Goal: Task Accomplishment & Management: Manage account settings

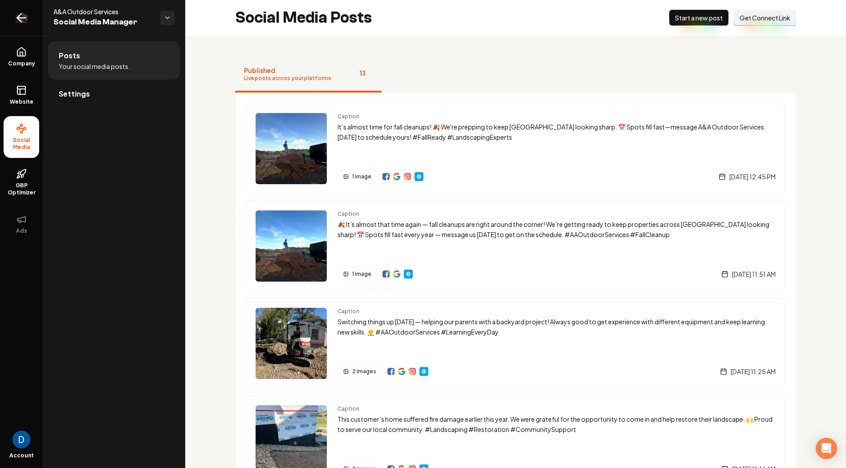
click at [21, 20] on icon "Return to dashboard" at bounding box center [21, 18] width 14 height 14
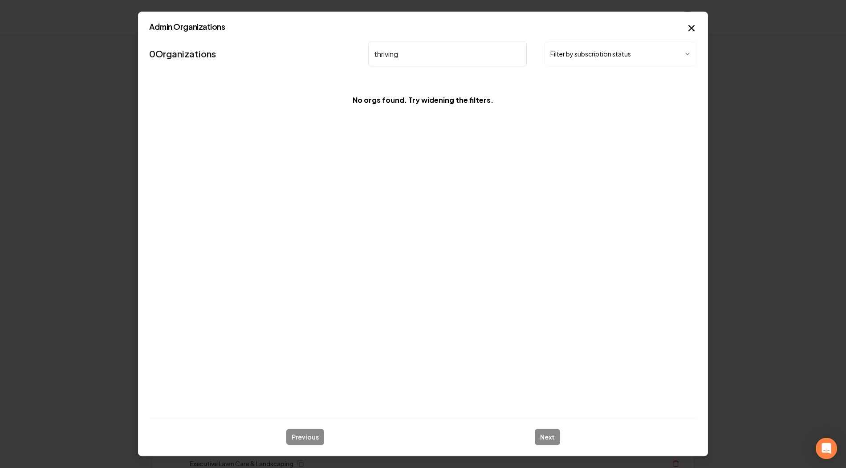
type input "thriving"
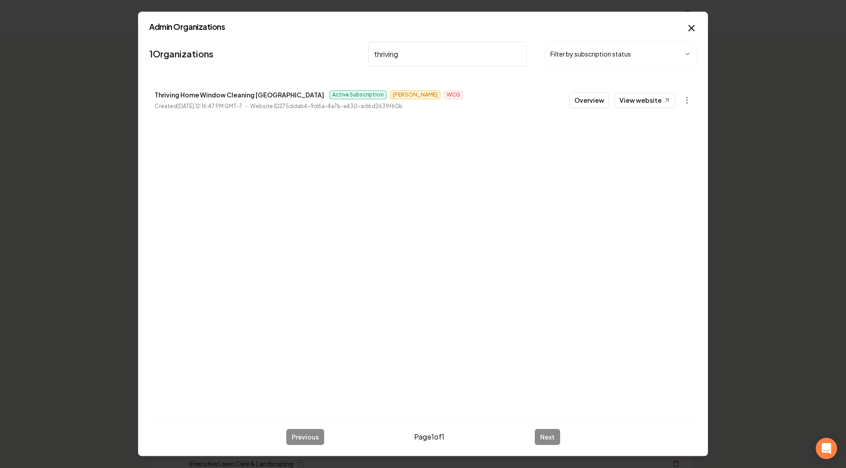
click at [594, 102] on button "Overview" at bounding box center [589, 100] width 40 height 16
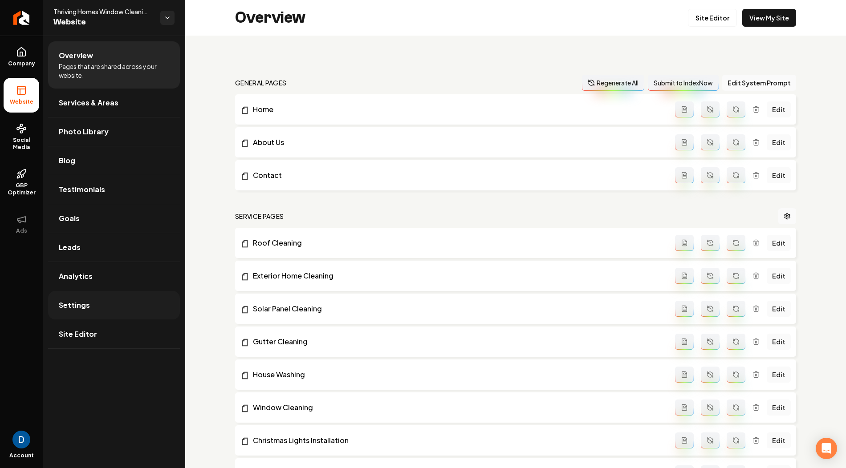
click at [73, 308] on span "Settings" at bounding box center [74, 305] width 31 height 11
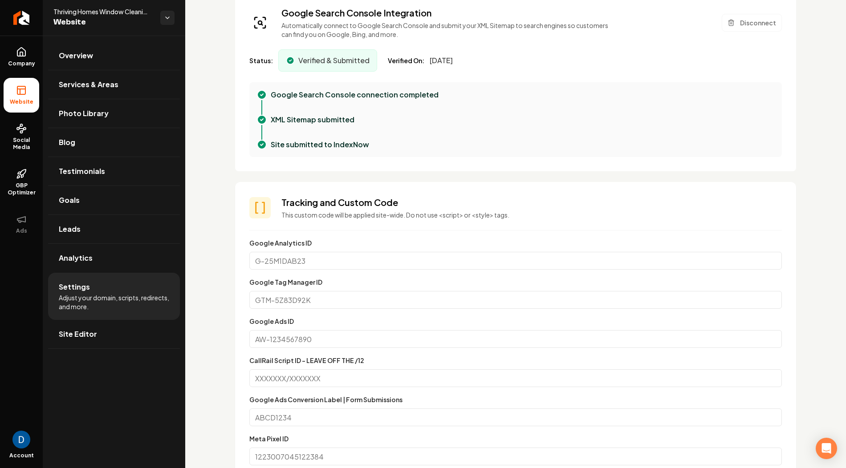
scroll to position [499, 0]
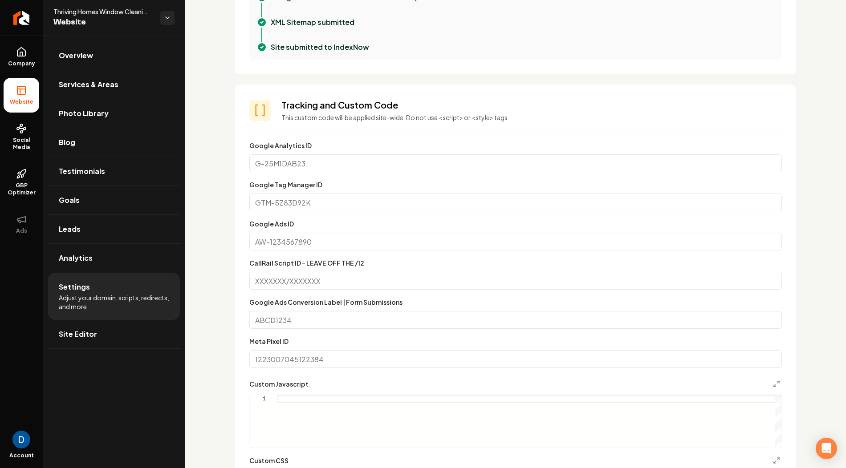
click at [306, 238] on input "Google Ads ID" at bounding box center [515, 242] width 532 height 18
paste input "AW-10867793164"
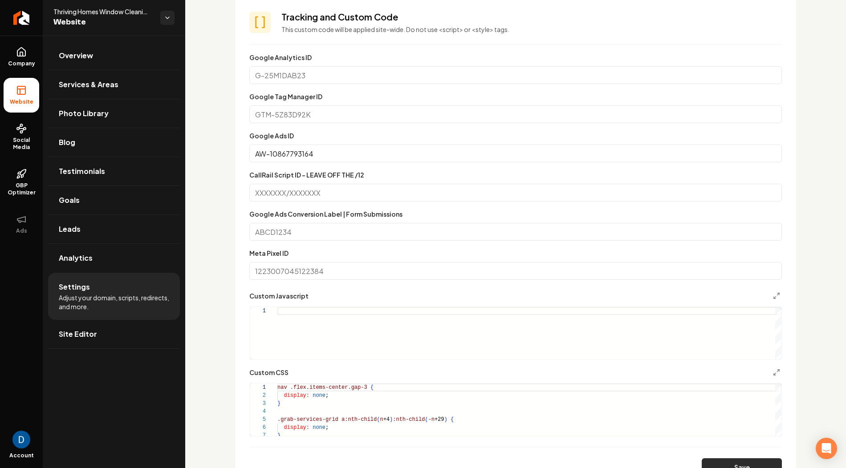
type input "AW-10867793164"
click at [729, 462] on button "Save" at bounding box center [742, 468] width 80 height 18
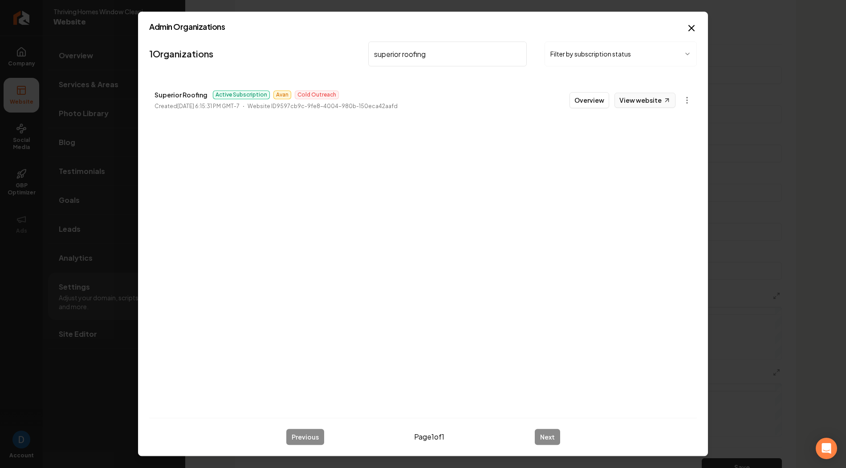
type input "superior roofing"
click at [650, 106] on link "View website" at bounding box center [644, 100] width 61 height 15
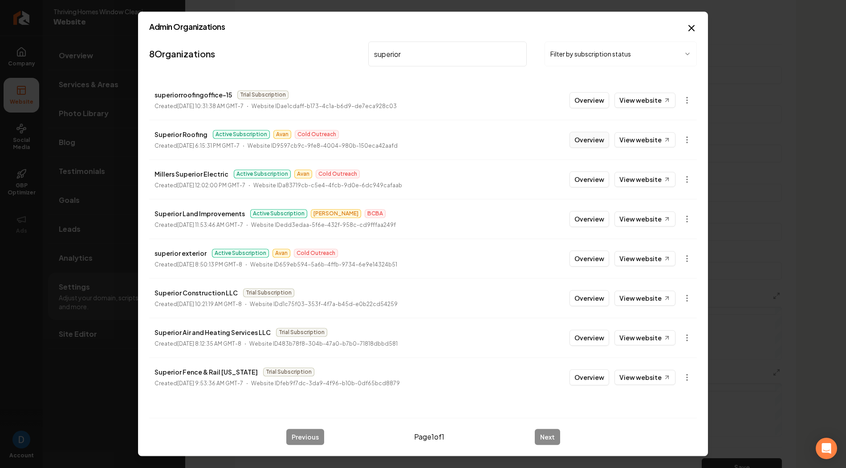
type input "superior"
click at [586, 136] on button "Overview" at bounding box center [589, 140] width 40 height 16
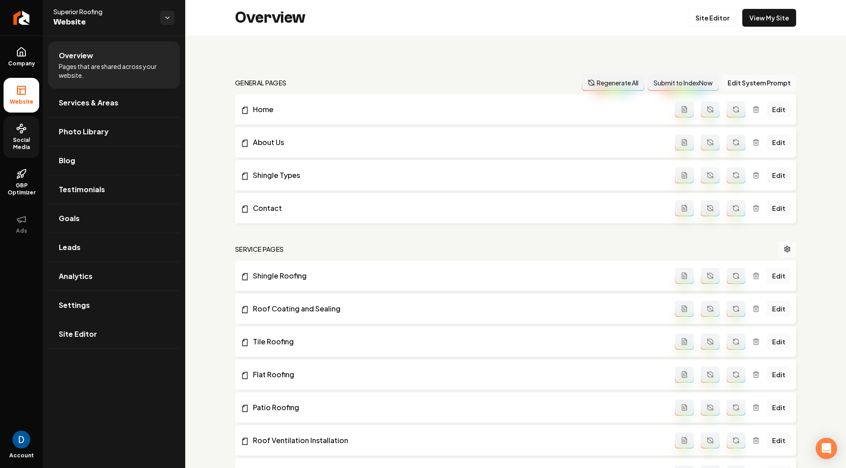
click at [24, 145] on span "Social Media" at bounding box center [22, 144] width 36 height 14
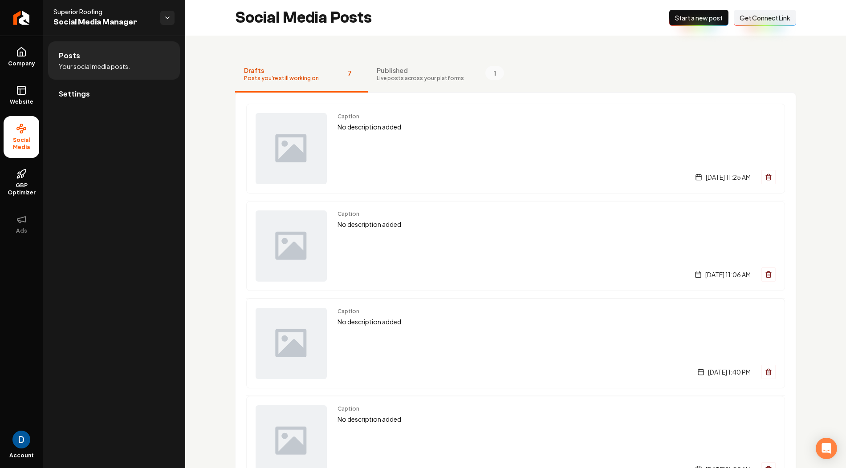
click at [429, 93] on div "Caption No description added [DATE] 11:25 AM Caption No description added [DATE…" at bounding box center [515, 441] width 561 height 697
click at [422, 81] on span "Live posts across your platforms" at bounding box center [420, 78] width 87 height 7
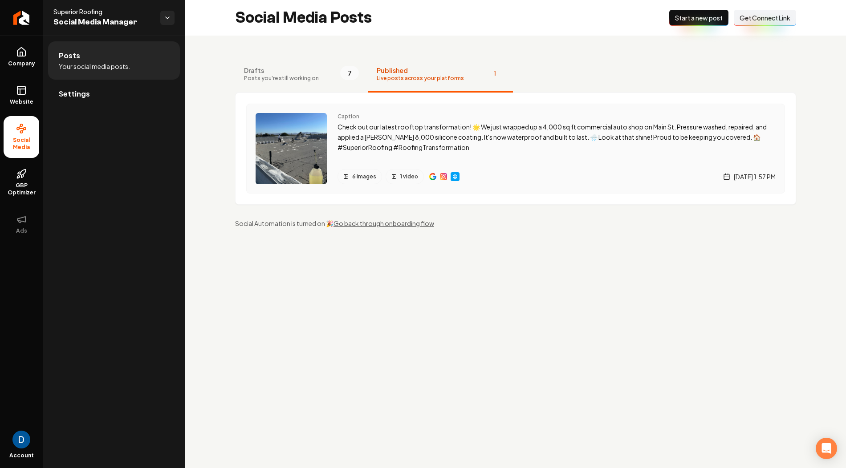
click at [442, 177] on img "Main content area" at bounding box center [443, 176] width 7 height 7
click at [429, 175] on img "Main content area" at bounding box center [432, 176] width 7 height 7
click at [14, 194] on span "GBP Optimizer" at bounding box center [22, 189] width 36 height 14
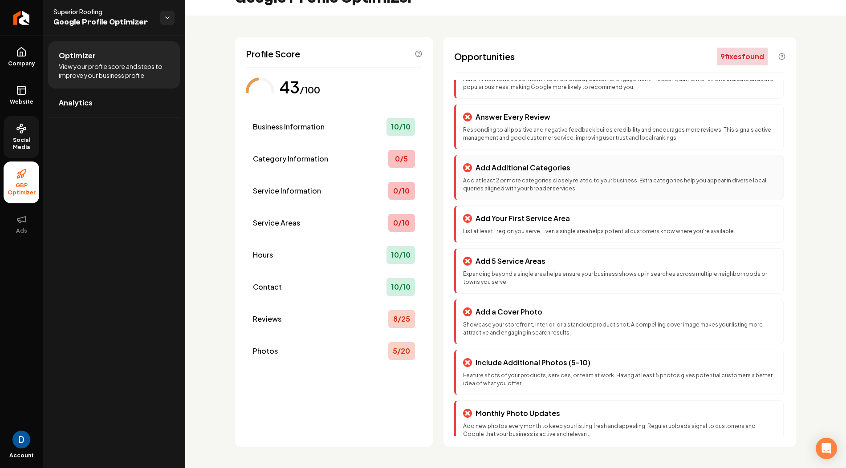
scroll to position [77, 0]
click at [27, 58] on link "Company" at bounding box center [22, 57] width 36 height 35
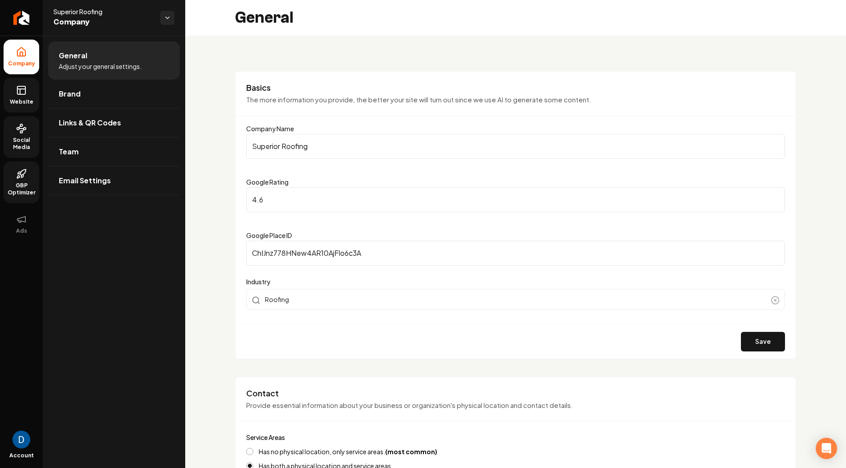
click at [7, 95] on link "Website" at bounding box center [22, 95] width 36 height 35
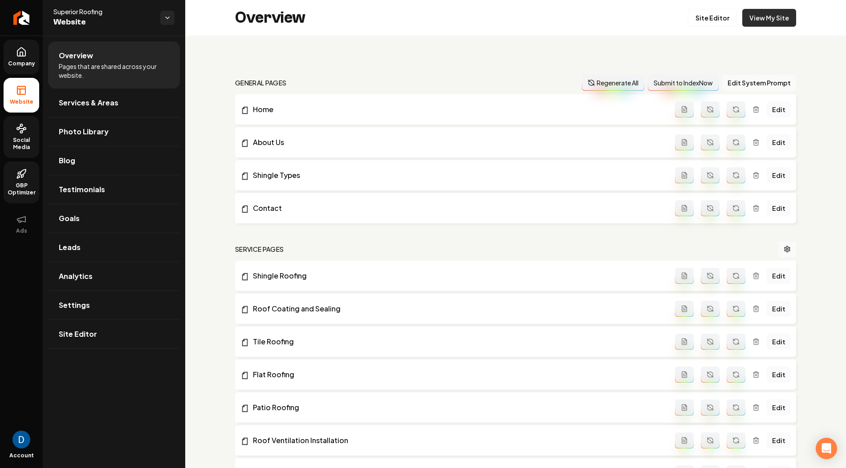
click at [772, 22] on link "View My Site" at bounding box center [769, 18] width 54 height 18
click at [85, 9] on span "Superior Roofing" at bounding box center [103, 11] width 100 height 9
copy span "Superior Roofing"
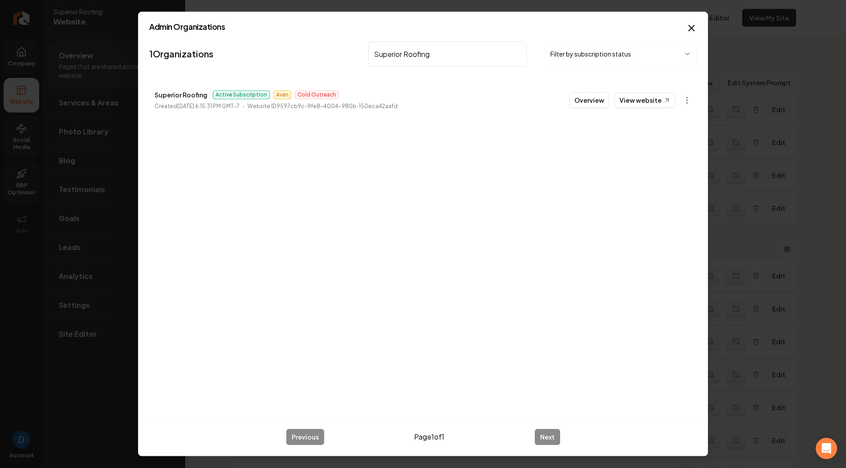
type input "Superior Roofing"
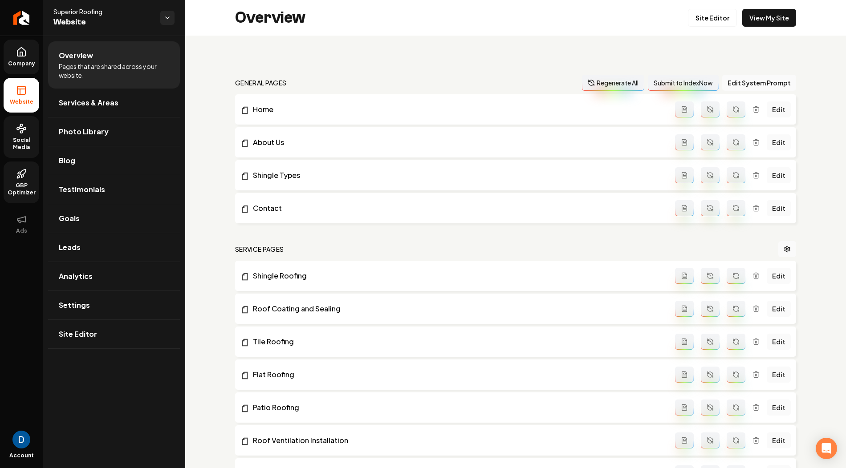
click at [25, 144] on span "Social Media" at bounding box center [22, 144] width 36 height 14
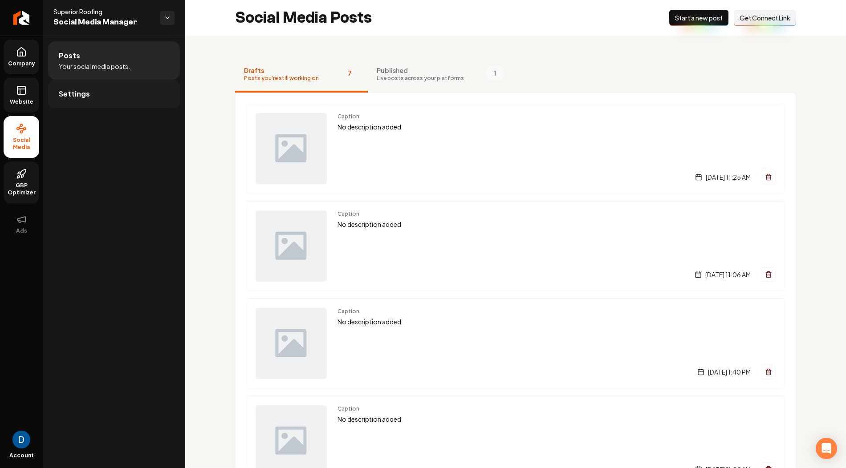
click at [138, 95] on link "Settings" at bounding box center [114, 94] width 132 height 28
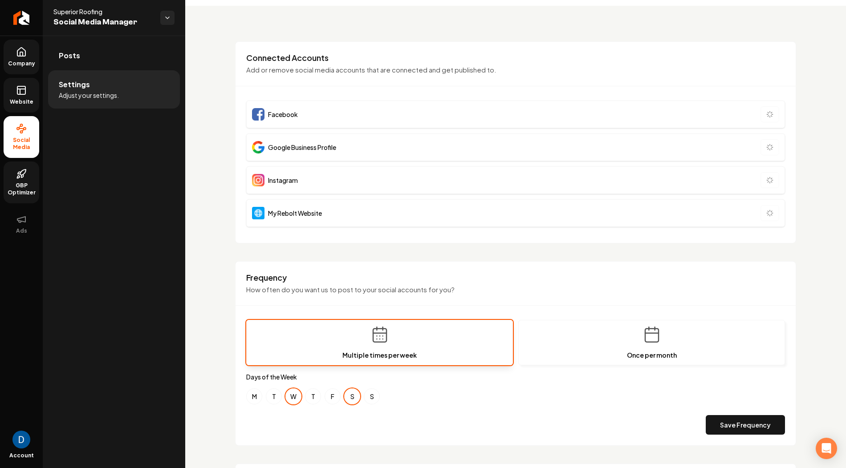
scroll to position [57, 0]
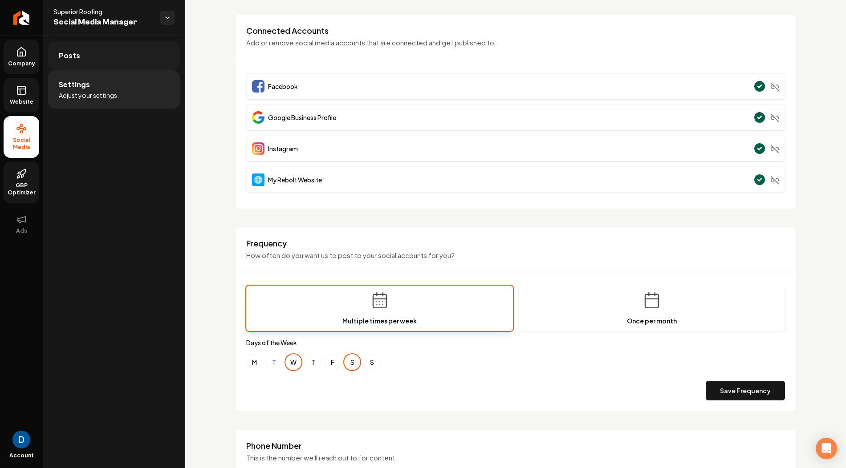
click at [130, 67] on link "Posts" at bounding box center [114, 55] width 132 height 28
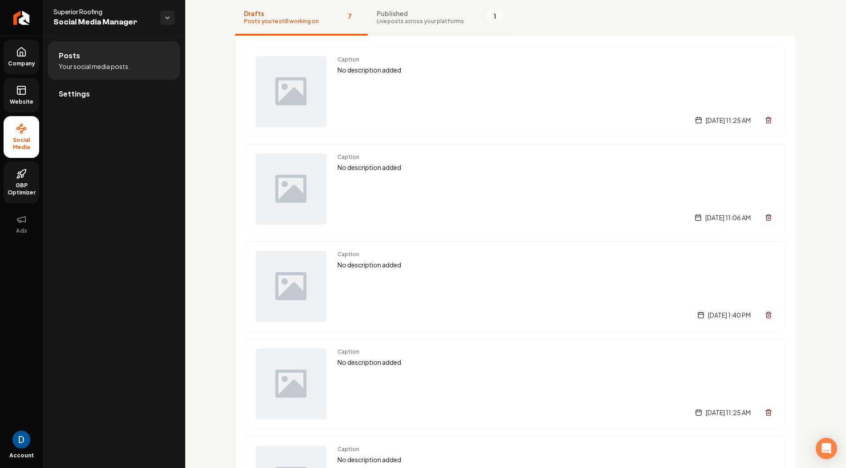
click at [428, 27] on button "Published Live posts across your platforms 1" at bounding box center [440, 18] width 145 height 36
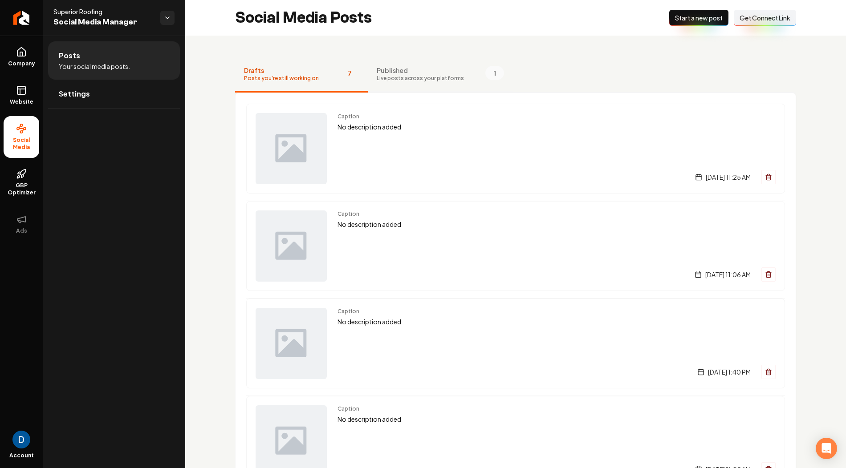
click at [401, 72] on span "Published" at bounding box center [420, 70] width 87 height 9
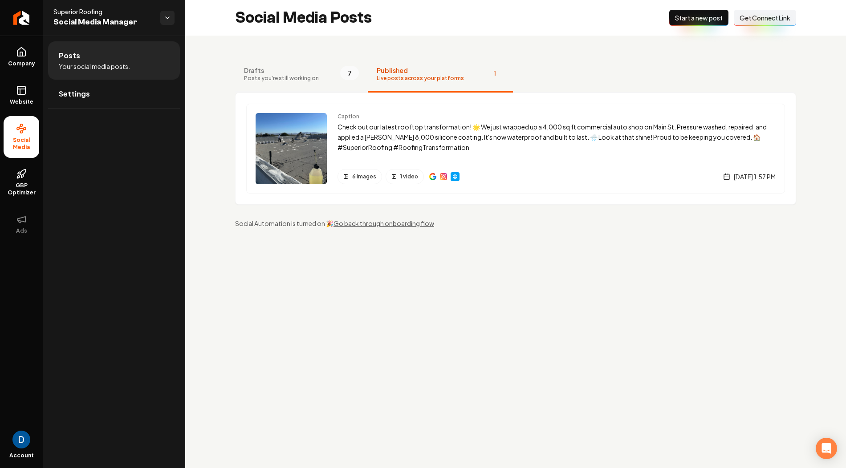
click at [292, 74] on div "Drafts Posts you're still working on" at bounding box center [281, 74] width 75 height 16
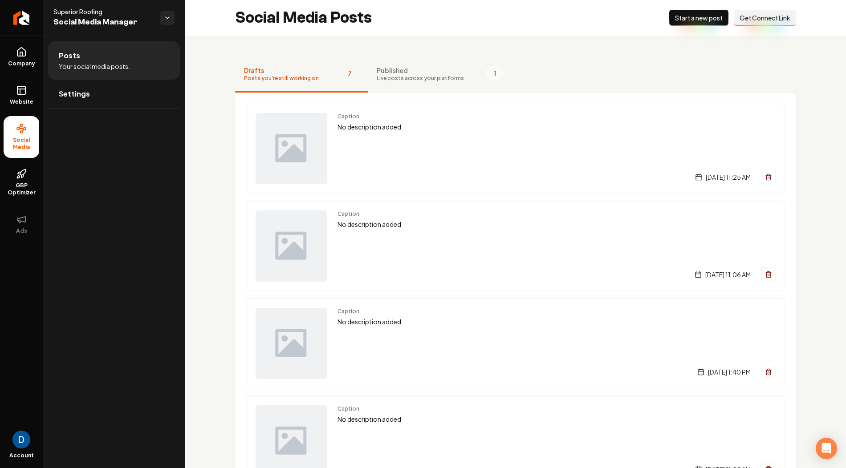
click at [774, 12] on button "Connect Link Get Connect Link" at bounding box center [765, 18] width 62 height 16
click at [23, 71] on link "Company" at bounding box center [22, 57] width 36 height 35
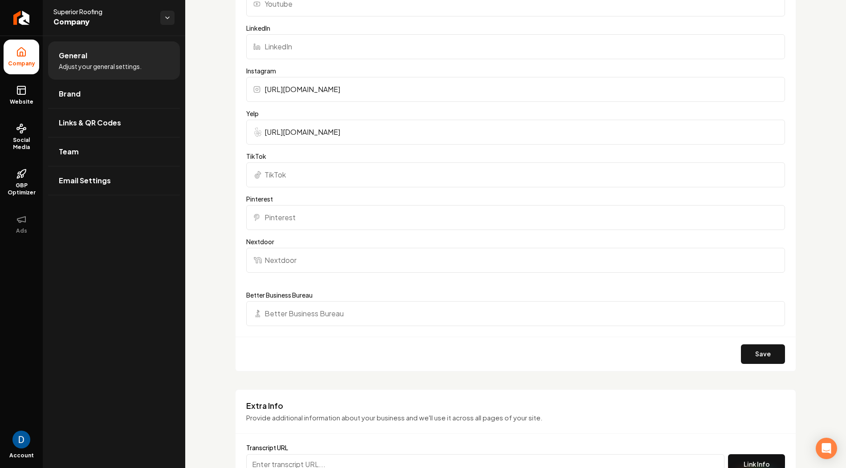
scroll to position [1185, 0]
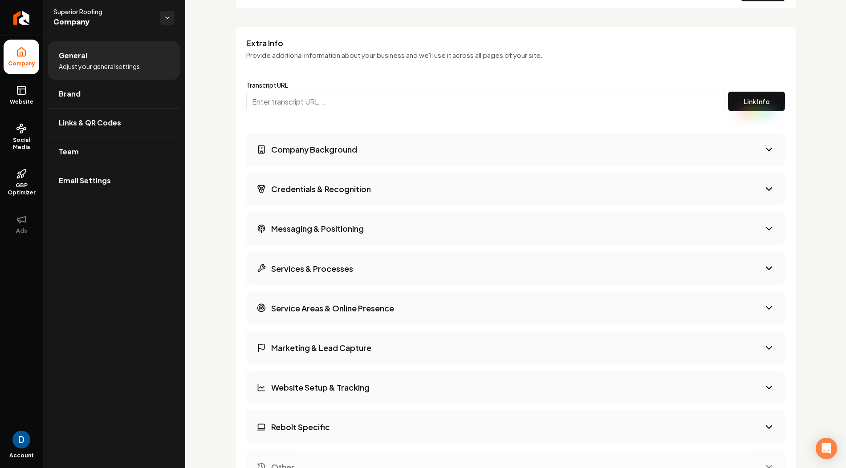
click at [338, 144] on h3 "Company Background" at bounding box center [314, 149] width 86 height 11
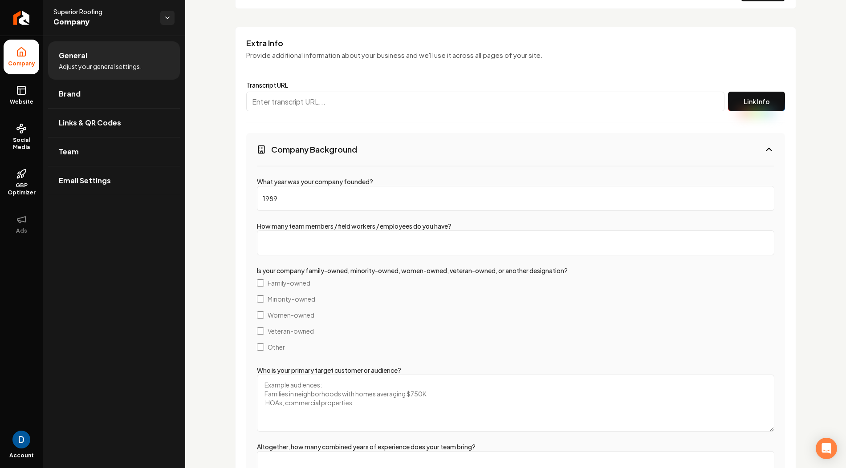
click at [335, 144] on h3 "Company Background" at bounding box center [314, 149] width 86 height 11
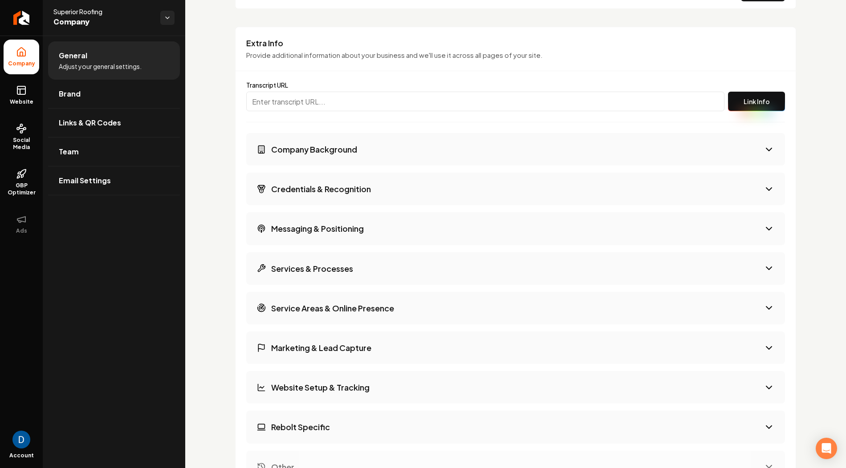
click at [323, 190] on h3 "Credentials & Recognition" at bounding box center [321, 188] width 100 height 11
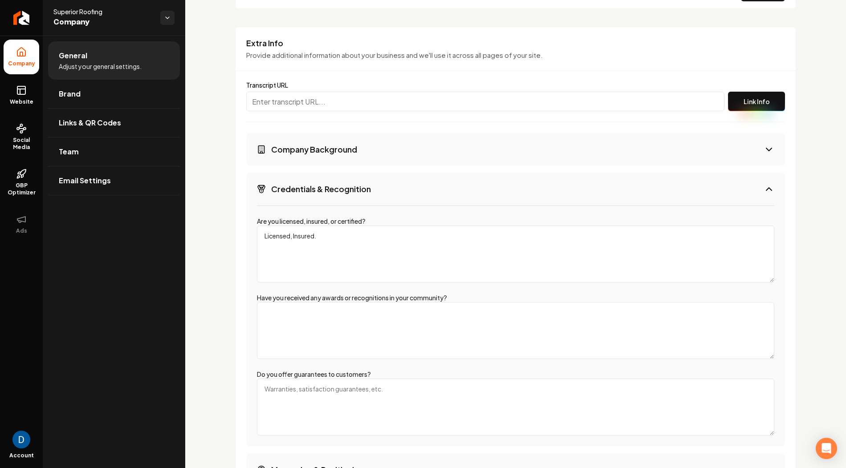
click at [326, 188] on h3 "Credentials & Recognition" at bounding box center [321, 188] width 100 height 11
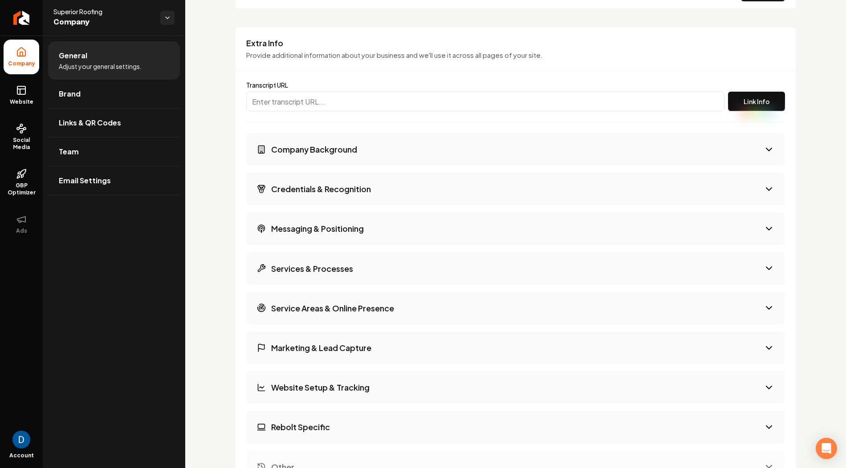
click at [327, 235] on button "Messaging & Positioning" at bounding box center [515, 228] width 539 height 32
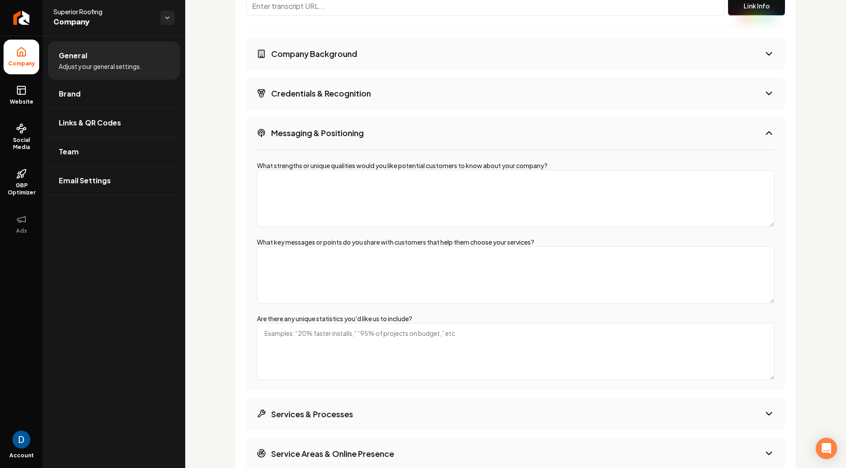
scroll to position [1297, 0]
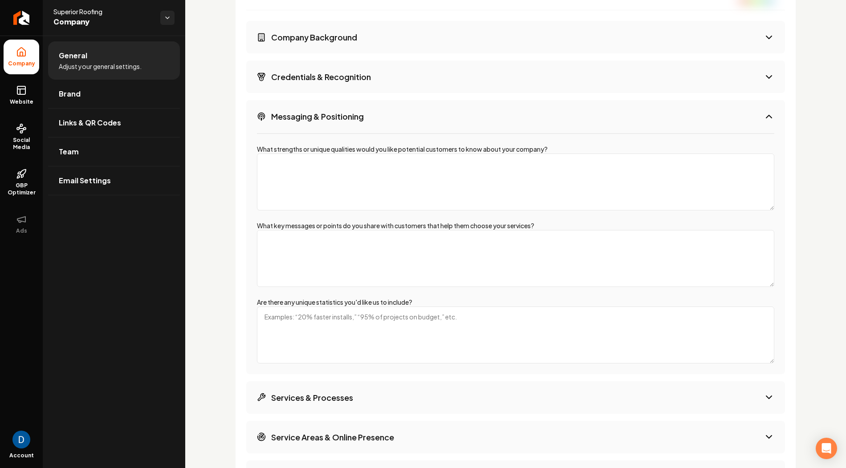
click at [351, 115] on h3 "Messaging & Positioning" at bounding box center [317, 116] width 93 height 11
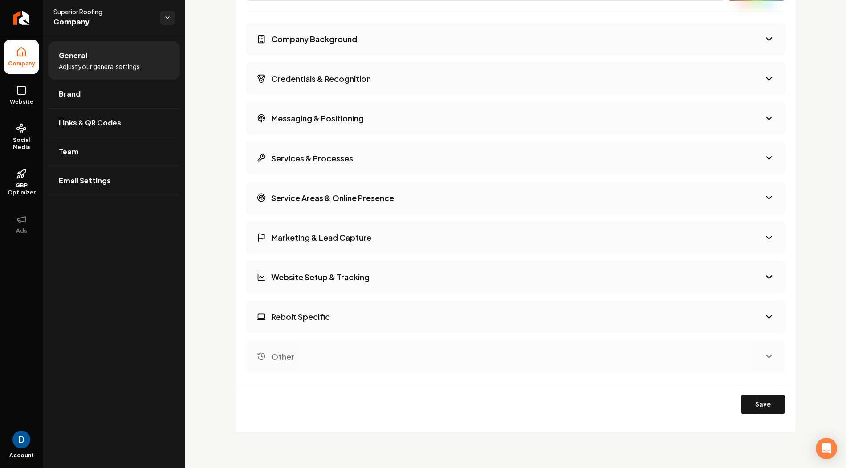
scroll to position [1291, 0]
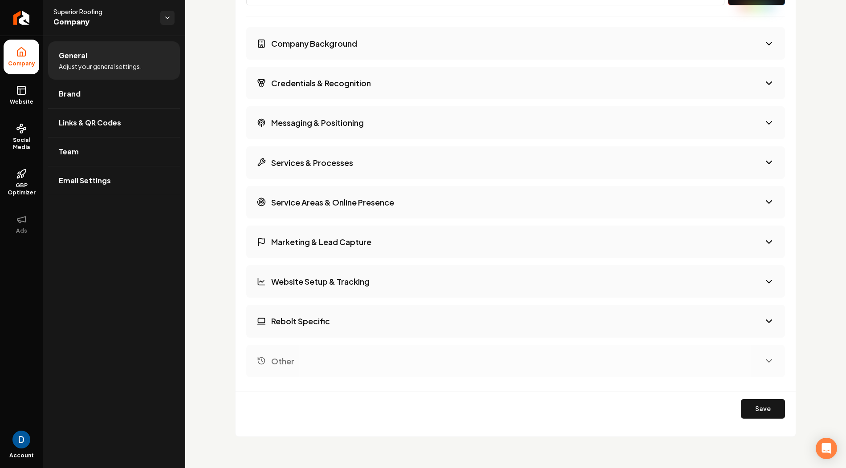
click at [328, 173] on button "Services & Processes" at bounding box center [515, 162] width 539 height 32
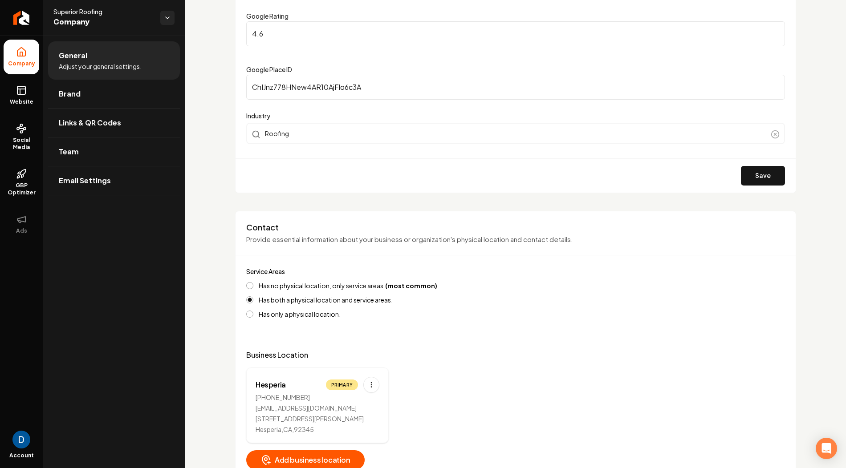
scroll to position [0, 0]
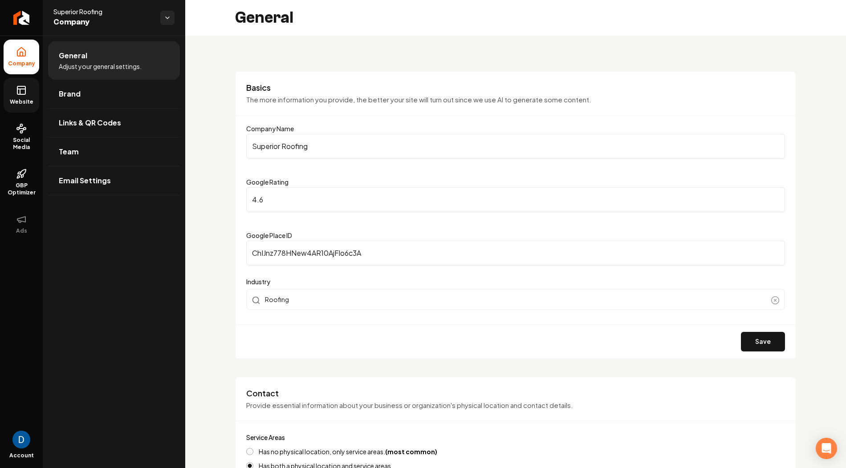
click at [28, 78] on link "Website" at bounding box center [22, 95] width 36 height 35
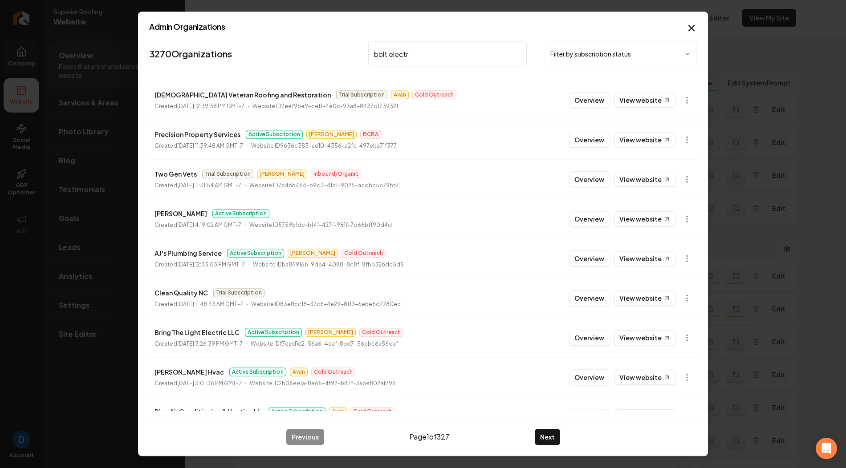
type input "bolt electr"
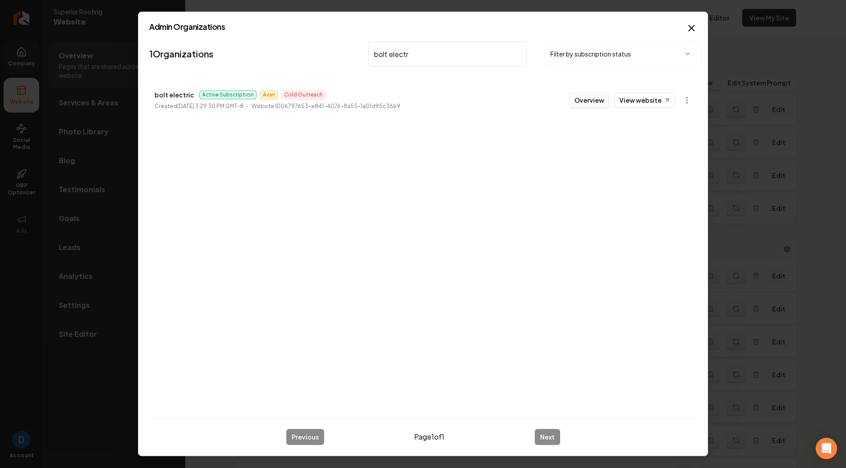
click at [589, 96] on button "Overview" at bounding box center [589, 100] width 40 height 16
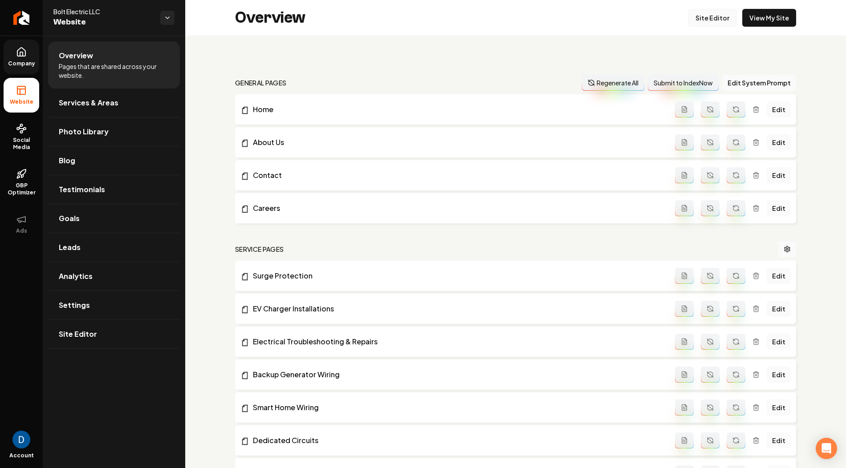
click at [713, 26] on link "Site Editor" at bounding box center [712, 18] width 49 height 18
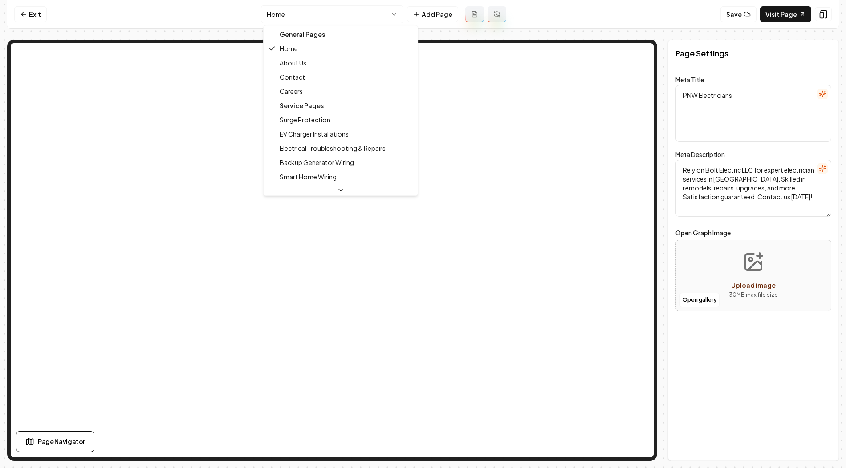
click at [357, 14] on html "Computer Required This feature is only available on a computer. Please switch t…" at bounding box center [423, 234] width 846 height 468
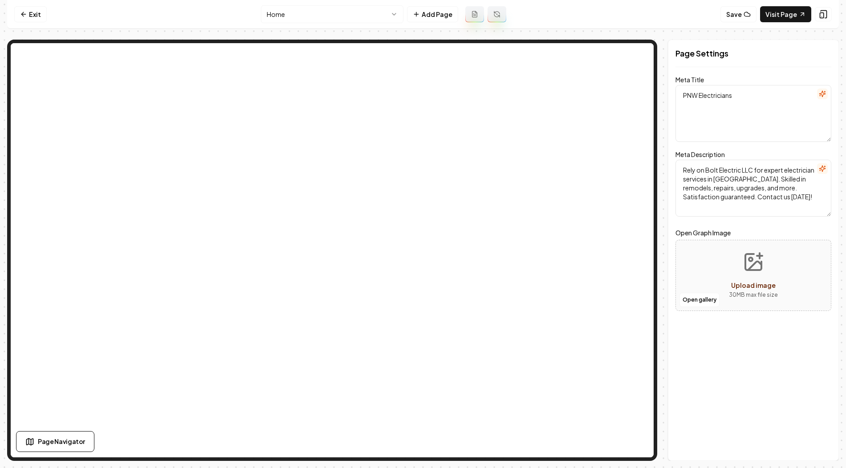
click at [340, 15] on html "Computer Required This feature is only available on a computer. Please switch t…" at bounding box center [423, 234] width 846 height 468
click at [359, 19] on html "Computer Required This feature is only available on a computer. Please switch t…" at bounding box center [423, 234] width 846 height 468
click at [328, 10] on html "Computer Required This feature is only available on a computer. Please switch t…" at bounding box center [423, 234] width 846 height 468
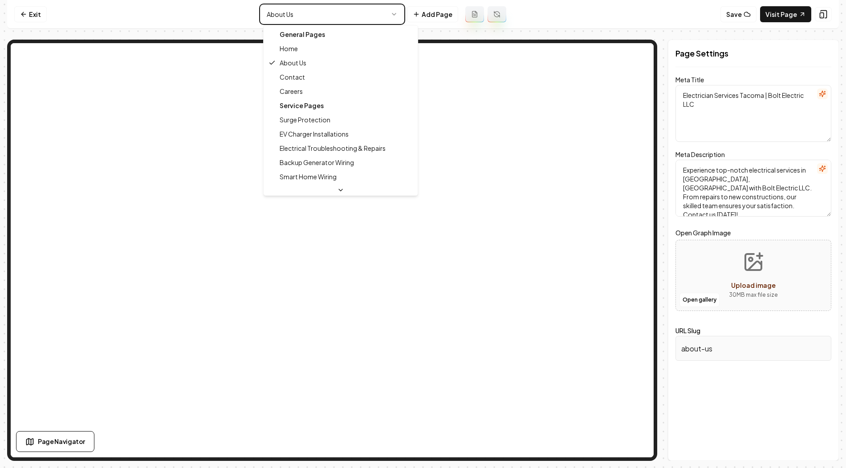
type textarea "PNW Electricians"
type textarea "Rely on Bolt Electric LLC for expert electrician services in Tacoma. Skilled in…"
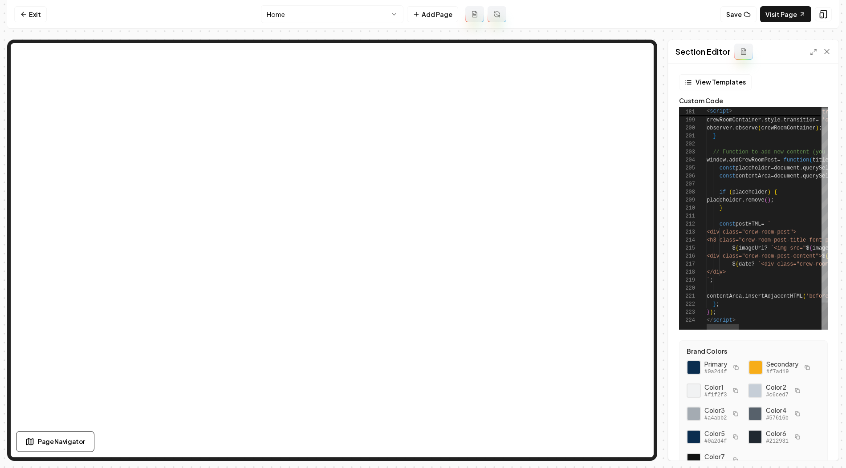
scroll to position [46, 0]
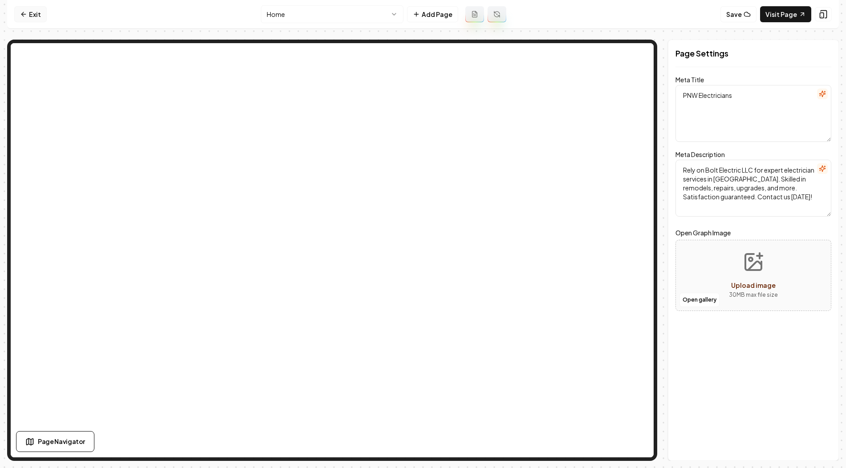
click at [40, 15] on link "Exit" at bounding box center [30, 14] width 32 height 16
